Goal: Task Accomplishment & Management: Manage account settings

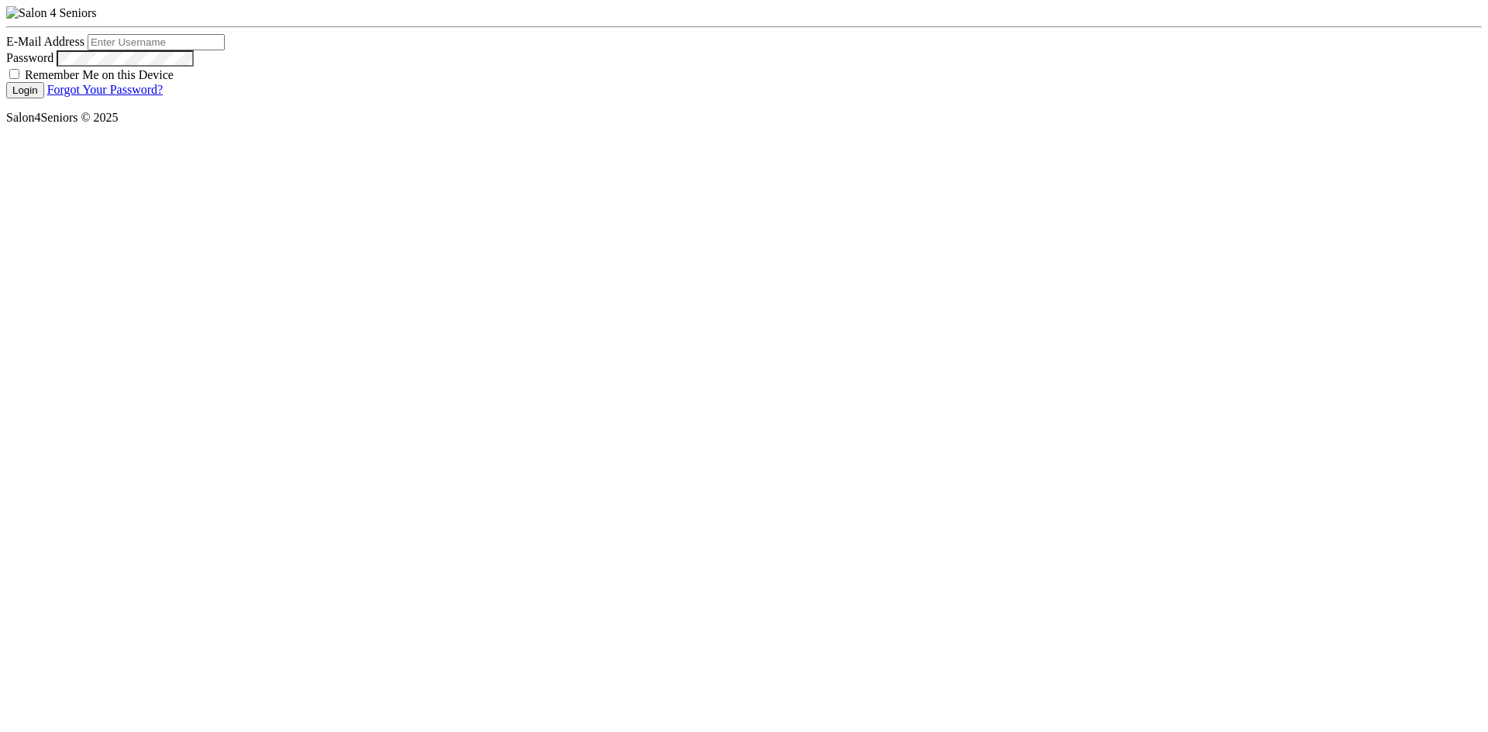
click at [140, 50] on input "E-Mail Address" at bounding box center [156, 42] width 137 height 16
click at [814, 50] on div "E-Mail Address" at bounding box center [743, 42] width 1475 height 16
click at [135, 50] on input "E-Mail Address" at bounding box center [156, 42] width 137 height 16
type input "[EMAIL_ADDRESS][PERSON_NAME][DOMAIN_NAME]"
click at [17, 82] on div "Remember Me on this Device" at bounding box center [743, 74] width 1475 height 15
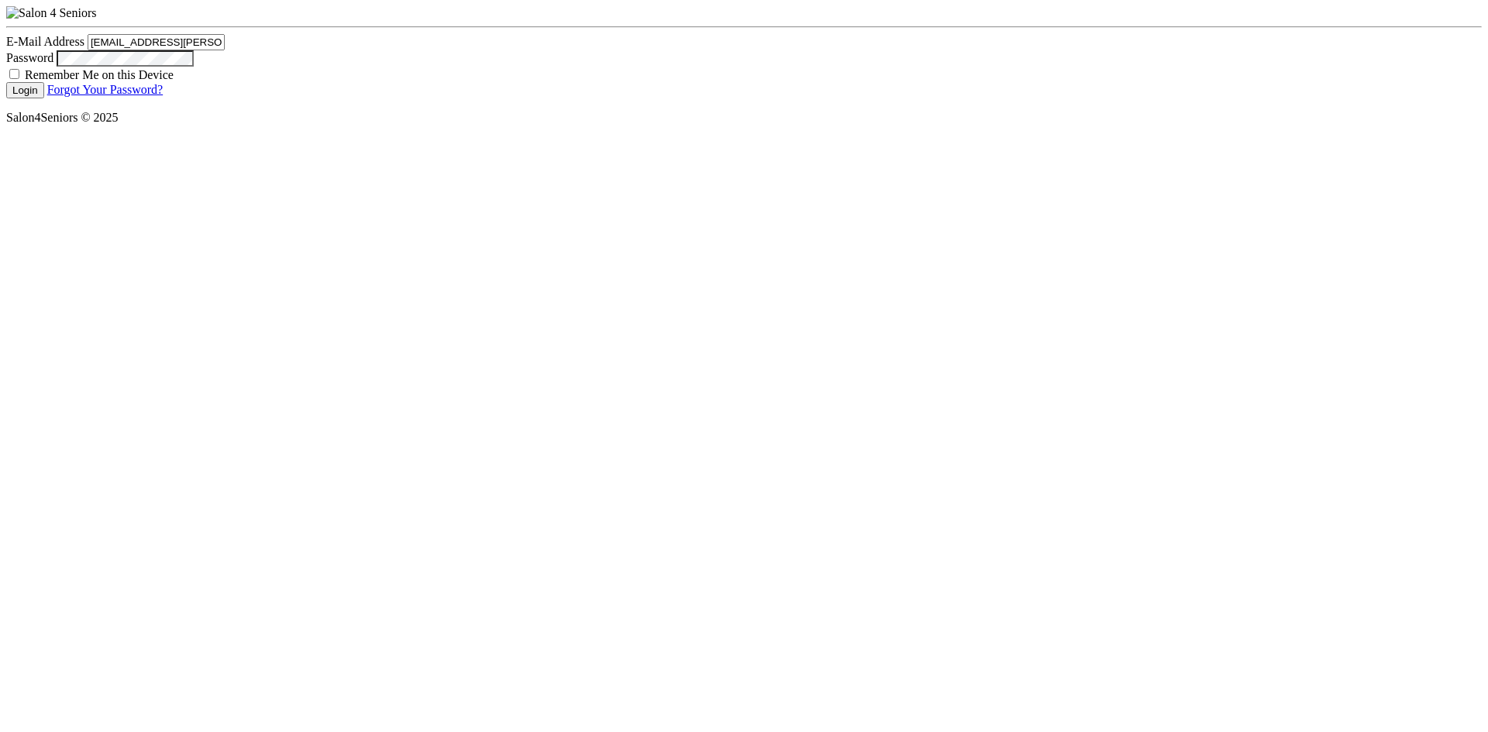
click at [15, 79] on input "Remember Me on this Device" at bounding box center [14, 74] width 10 height 10
checkbox input "true"
click at [27, 98] on button "Login" at bounding box center [25, 90] width 38 height 16
click at [146, 50] on input "[EMAIL_ADDRESS][PERSON_NAME][DOMAIN_NAME]" at bounding box center [156, 42] width 137 height 16
click at [33, 98] on button "Login" at bounding box center [25, 90] width 38 height 16
